Goal: Task Accomplishment & Management: Complete application form

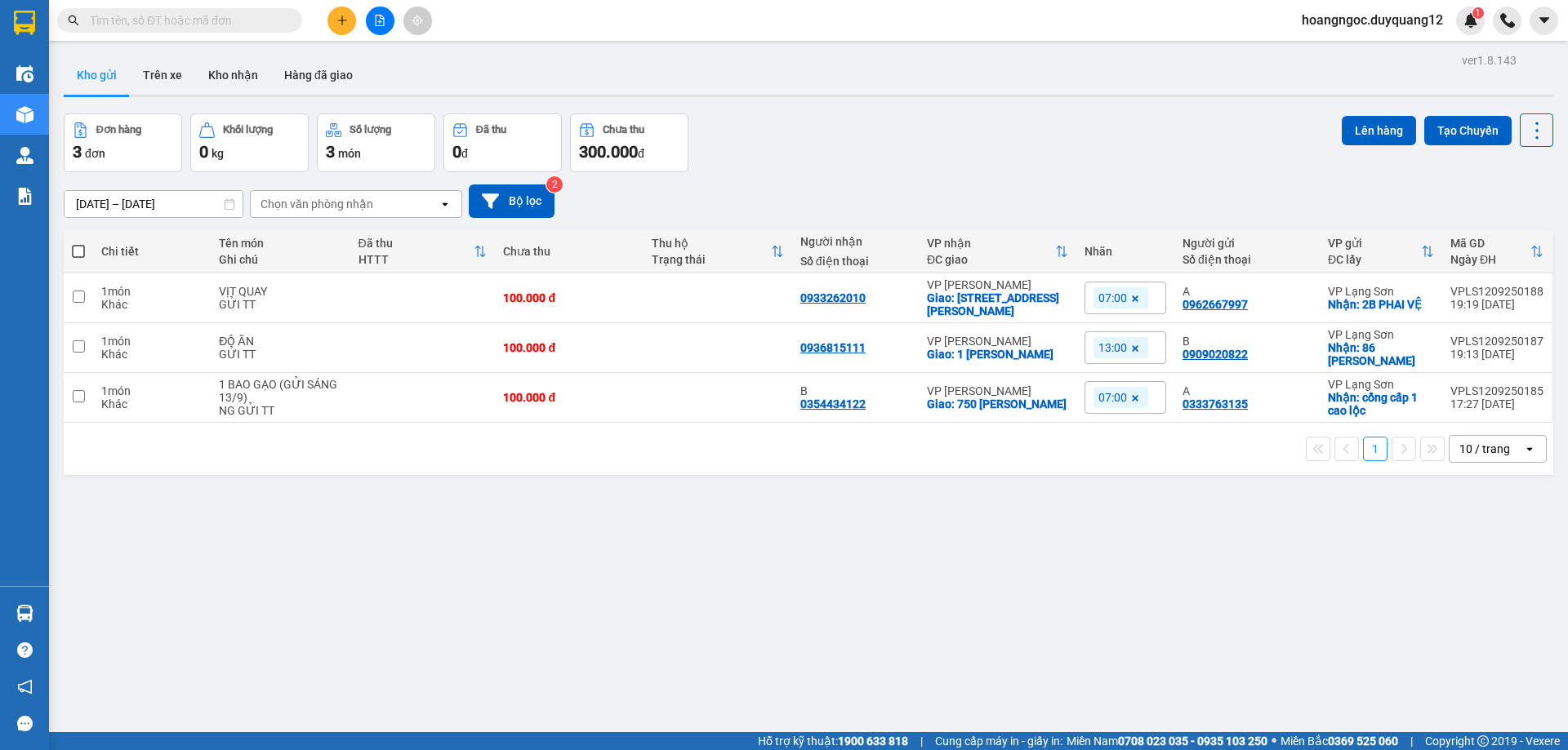
paste input "0347540123"
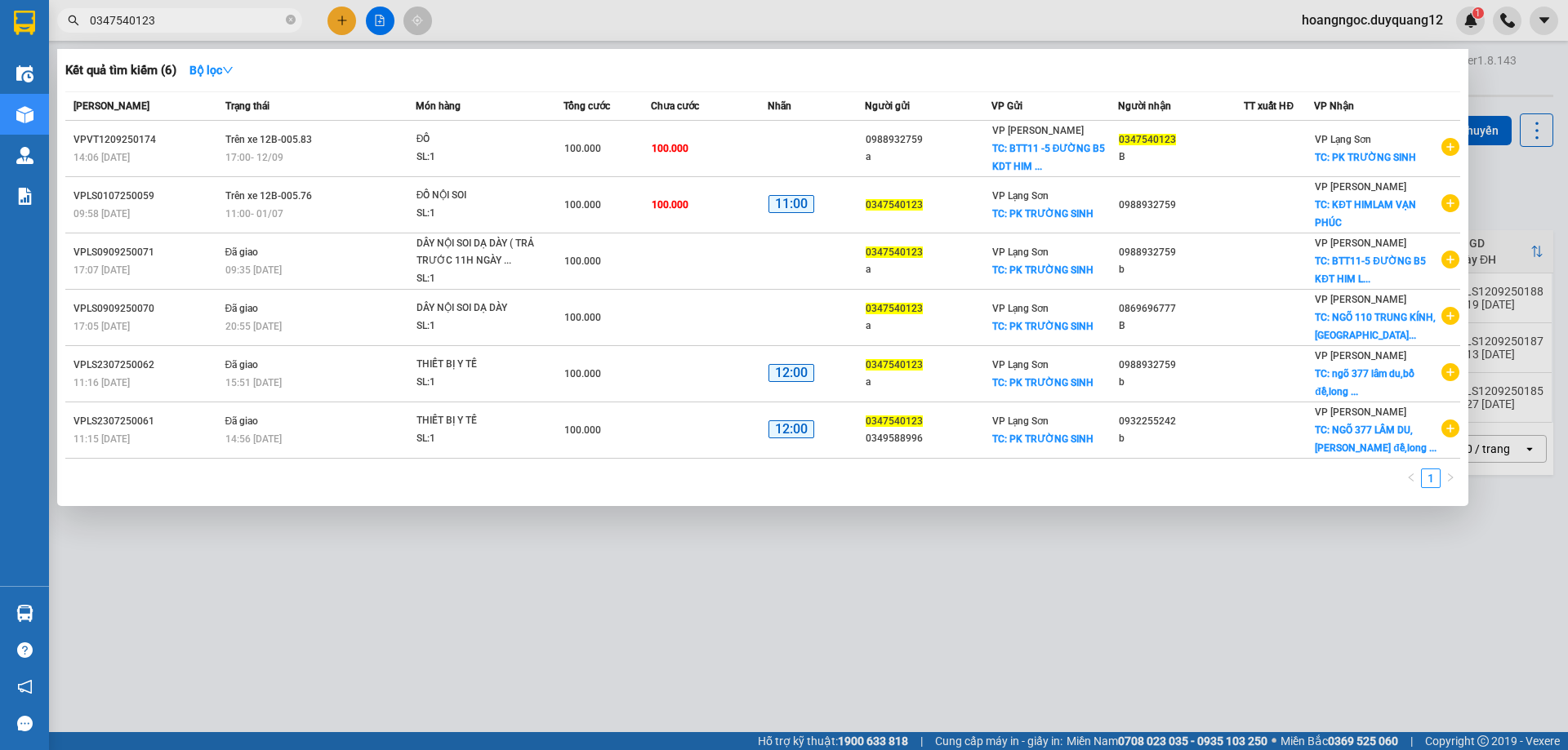
type input "0347540123"
click at [288, 23] on icon "close-circle" at bounding box center [290, 19] width 9 height 9
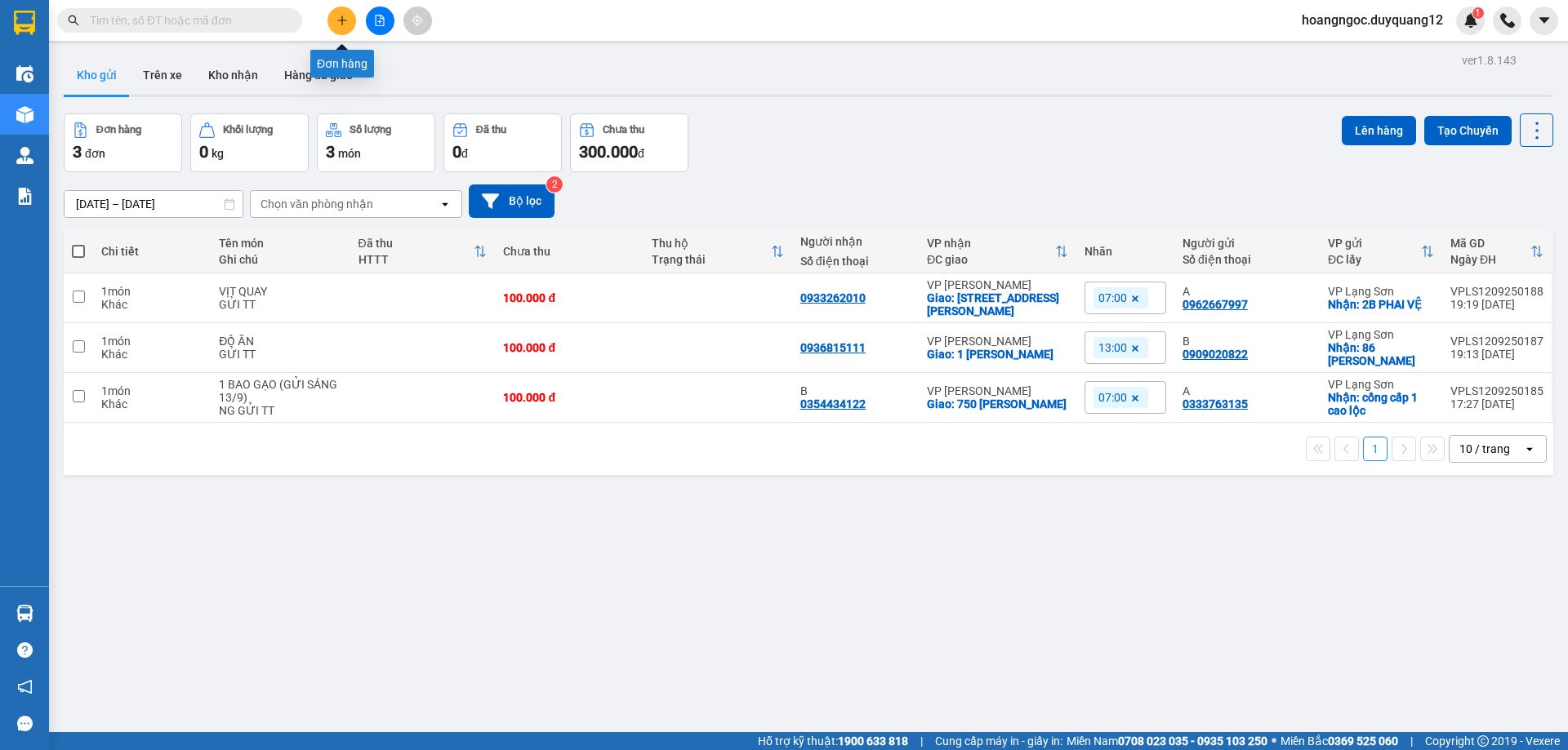
click at [338, 25] on icon "plus" at bounding box center [342, 20] width 11 height 11
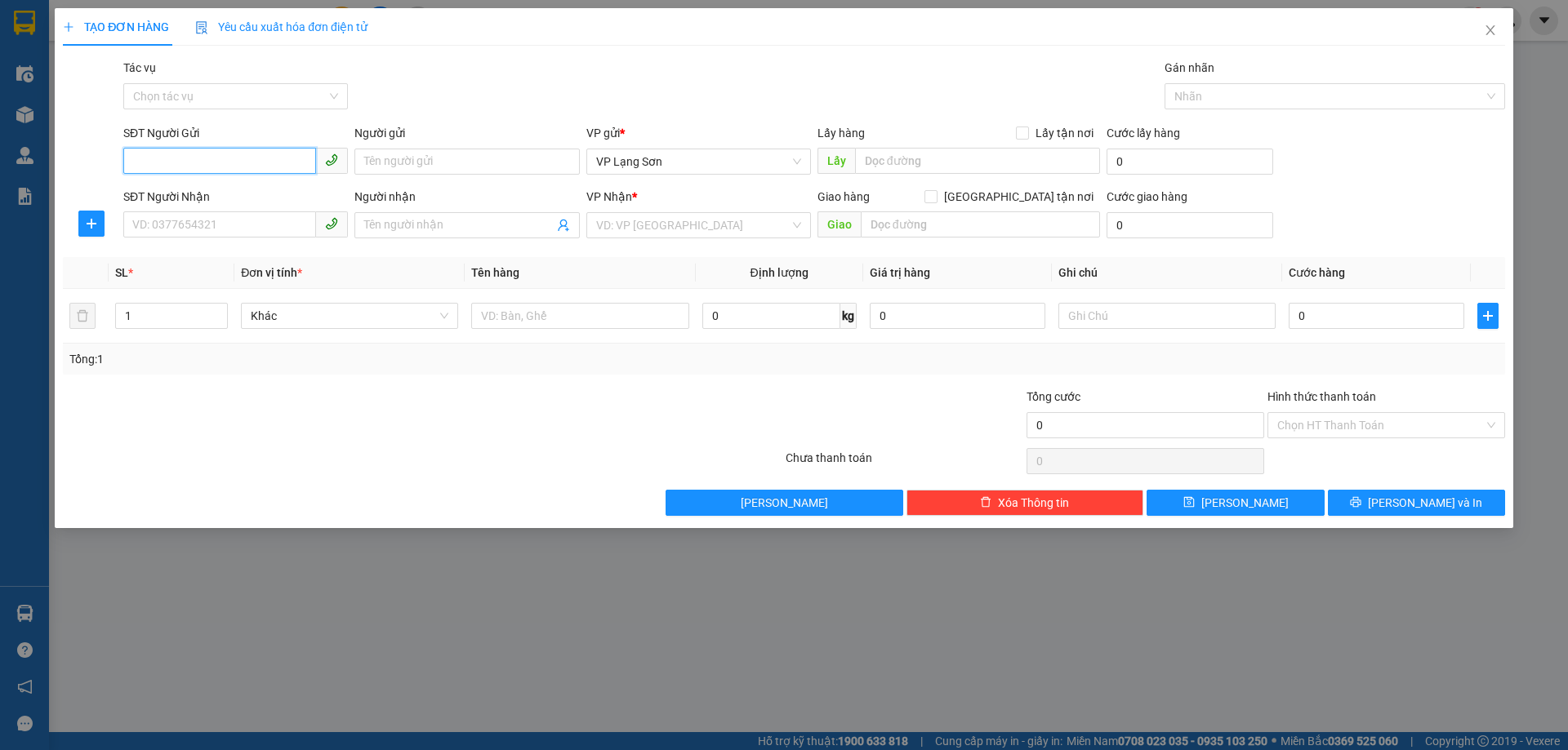
click at [182, 162] on input "SĐT Người Gửi" at bounding box center [220, 161] width 192 height 26
click at [1486, 33] on icon "close" at bounding box center [1490, 30] width 13 height 13
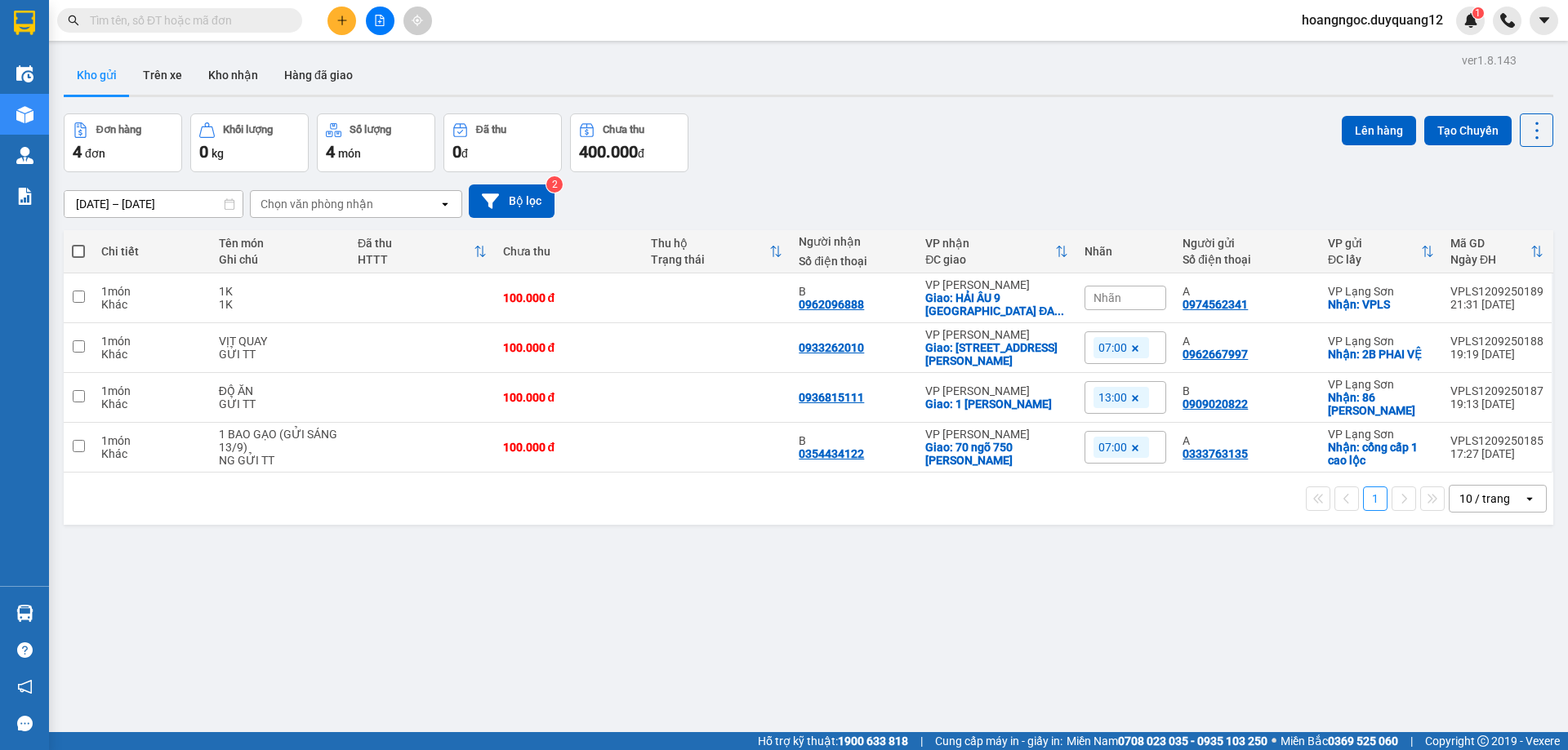
paste input "0822092318"
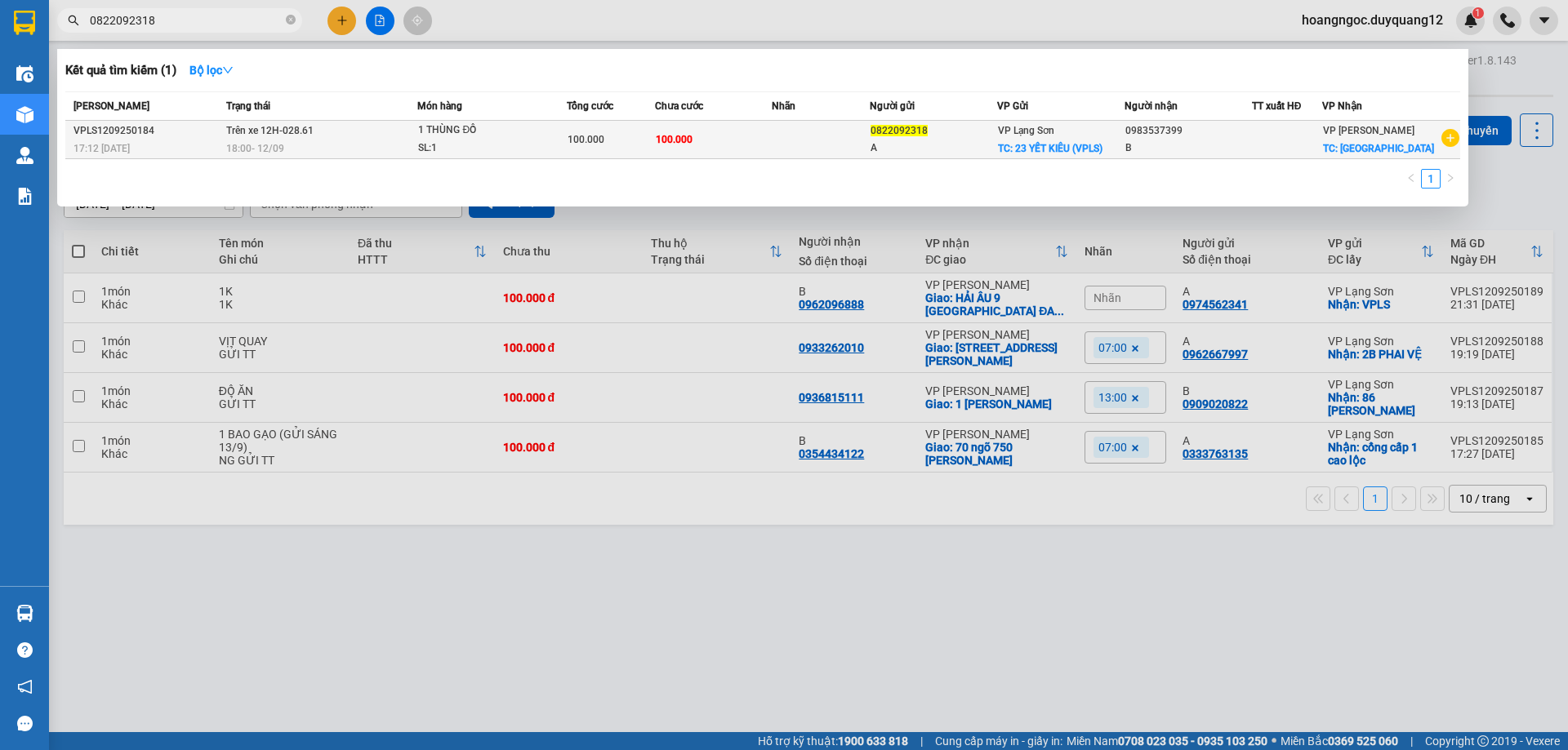
type input "0822092318"
click at [788, 142] on td at bounding box center [821, 140] width 98 height 39
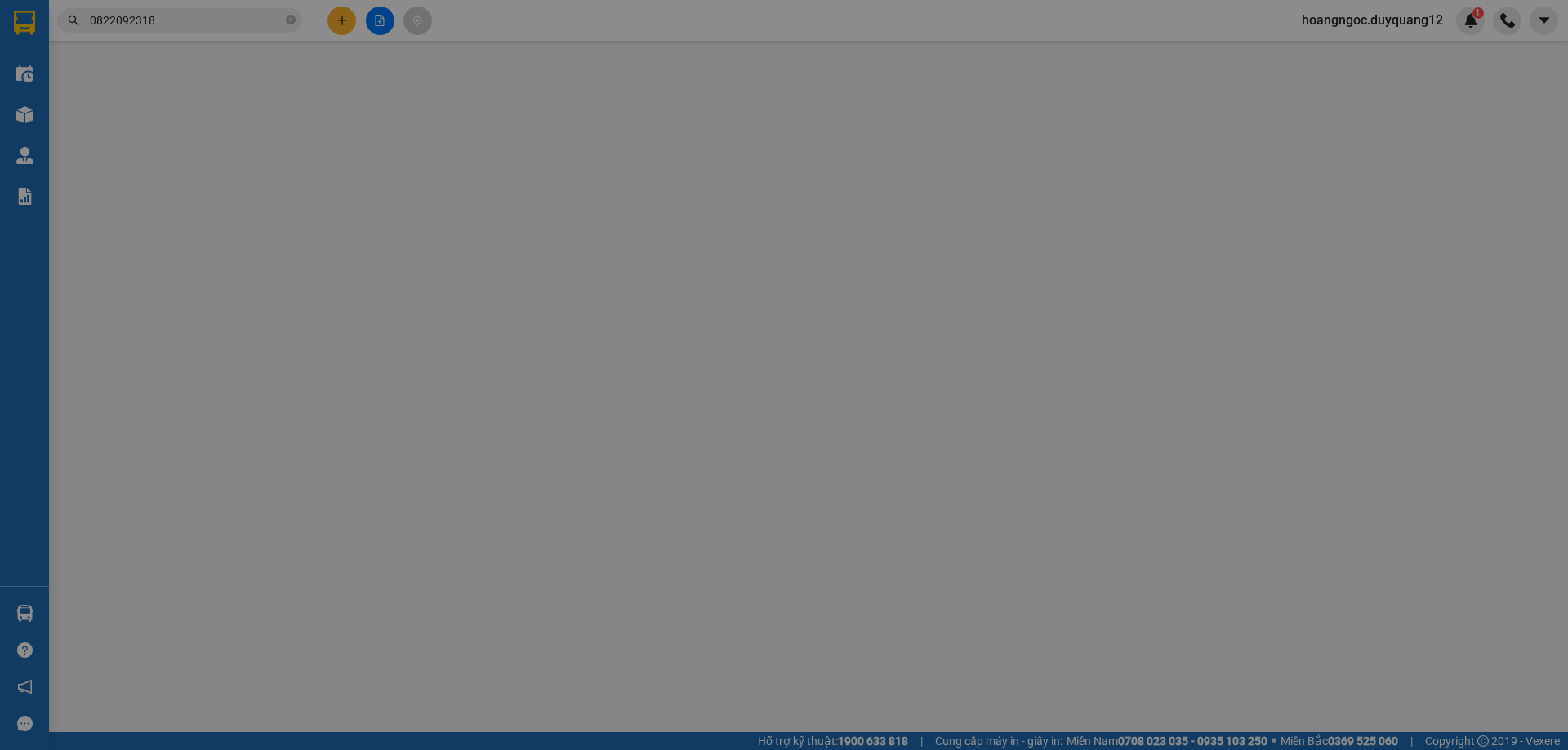
type input "0822092318"
type input "A"
checkbox input "true"
type input "23 YẾT KIÊU (VPLS)"
type input "0983537399"
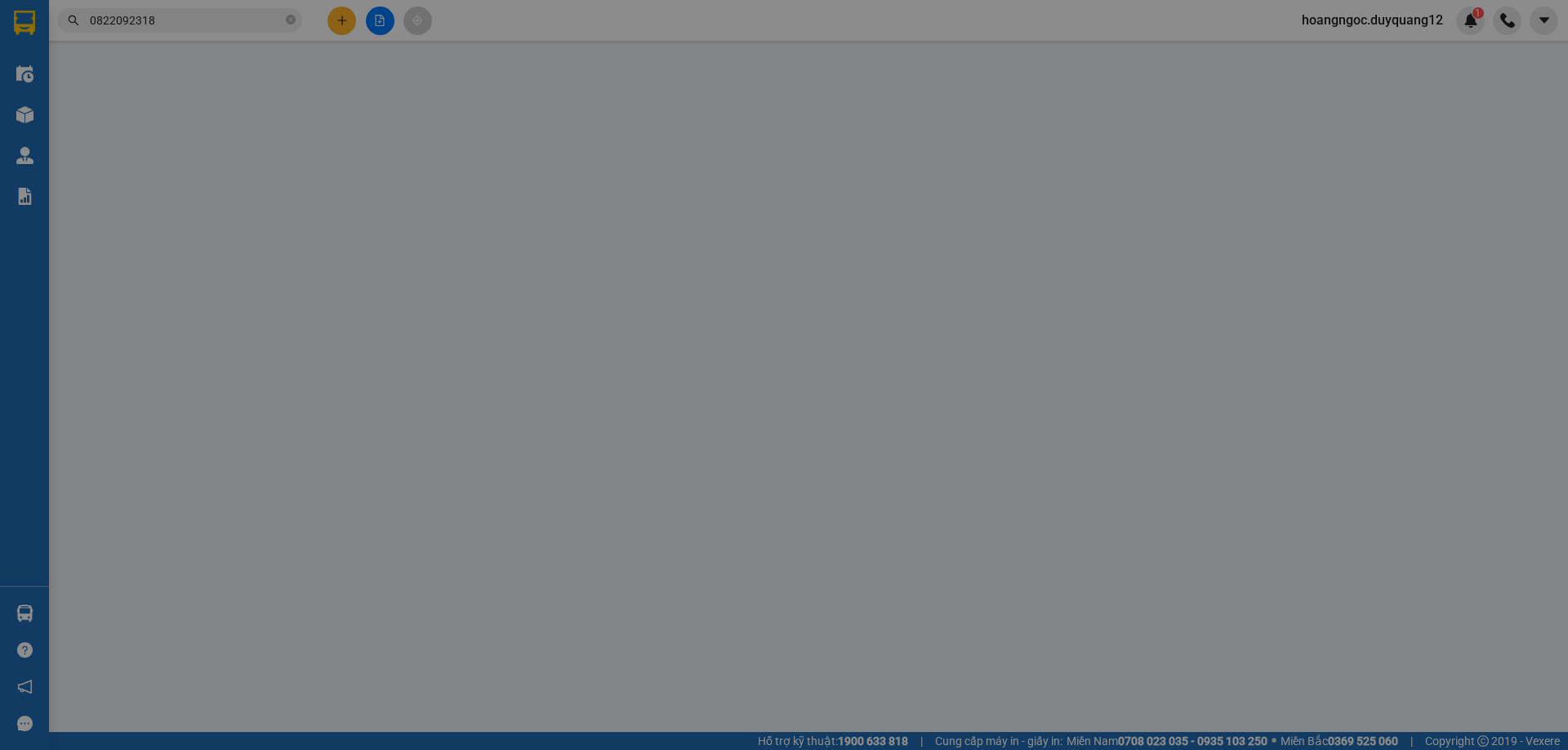
type input "B"
checkbox input "true"
type input "[GEOGRAPHIC_DATA]"
type input "100.000"
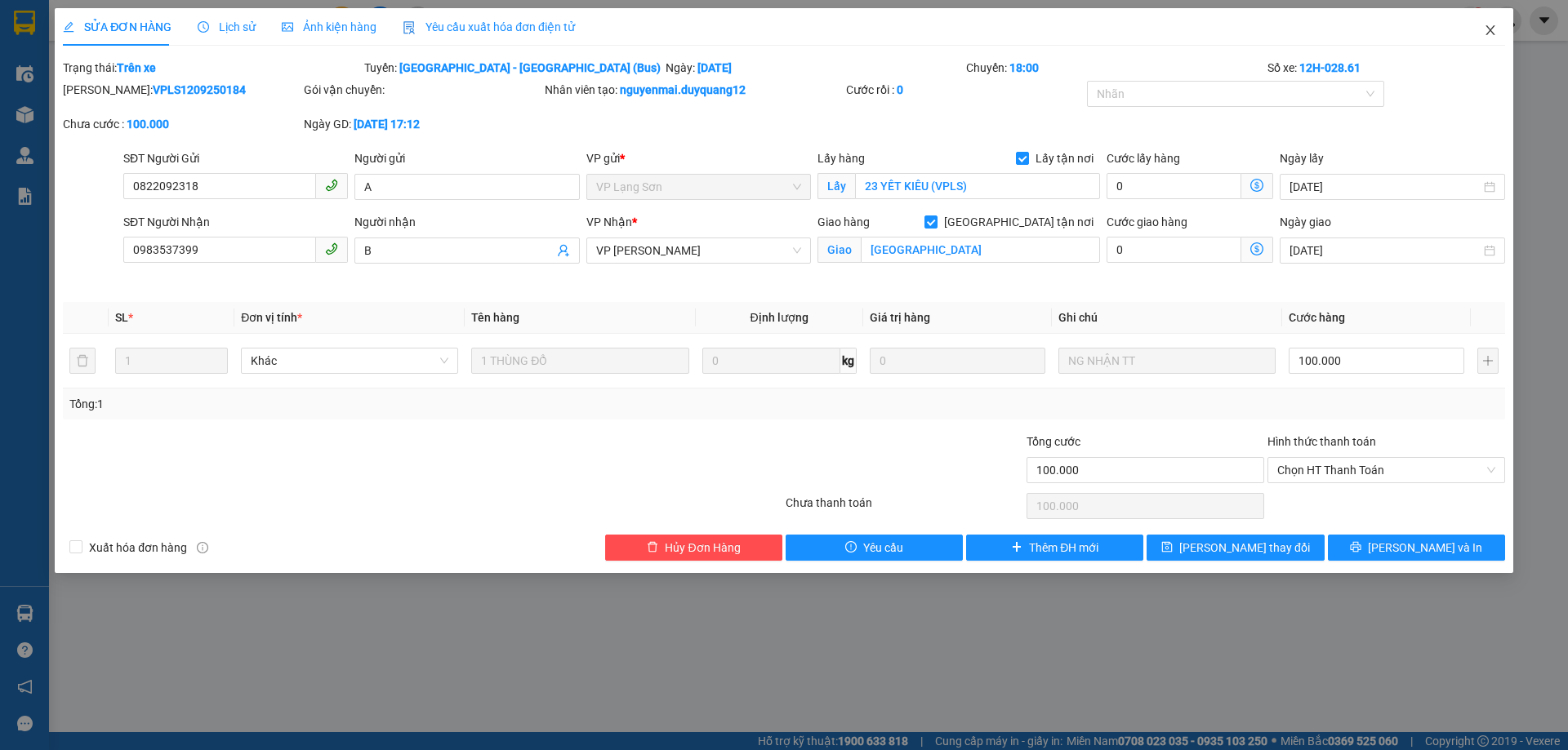
click at [1493, 33] on icon "close" at bounding box center [1490, 30] width 13 height 13
